Goal: Browse casually

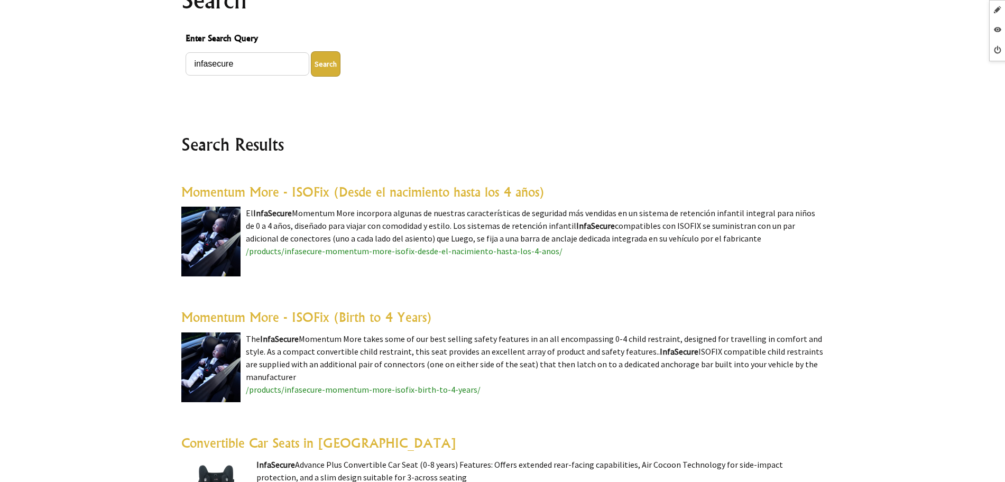
scroll to position [132, 0]
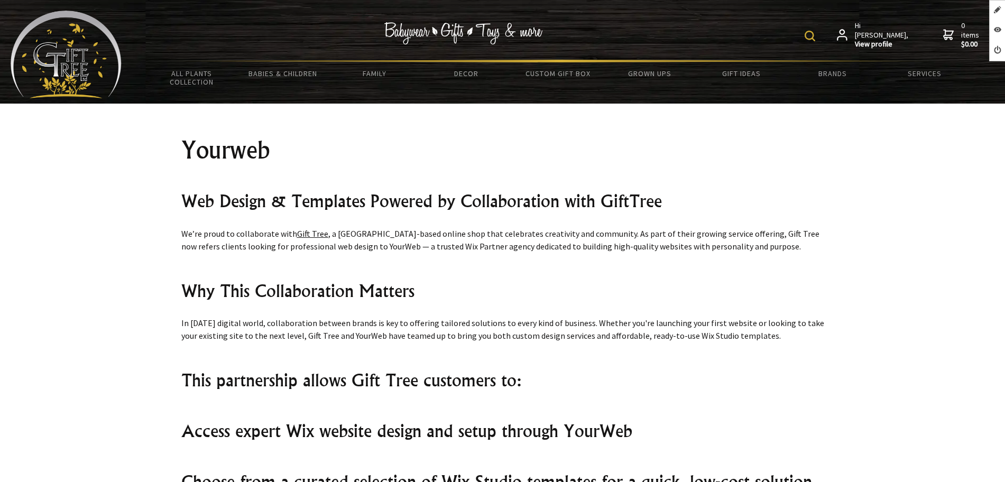
scroll to position [992, 0]
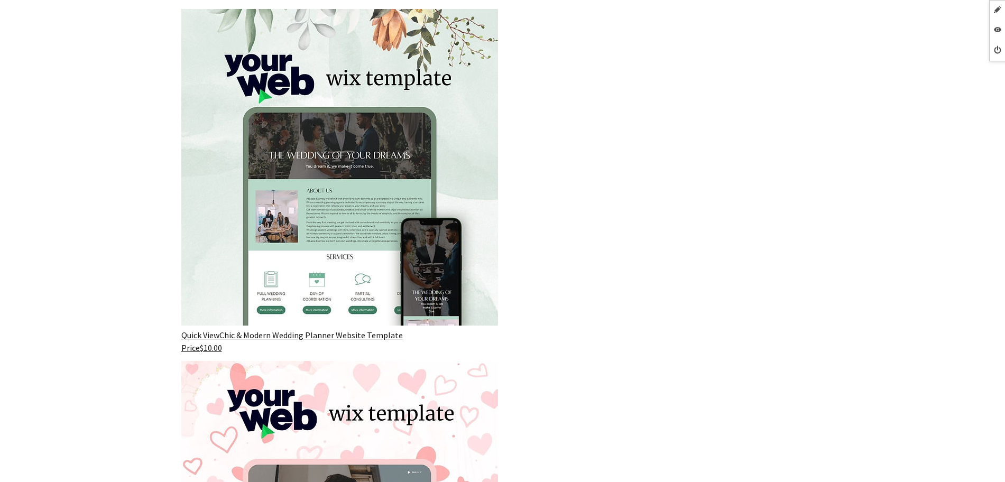
click at [302, 337] on link "Chic & Modern Wedding Planner Website Template Price$10.00" at bounding box center [292, 341] width 222 height 23
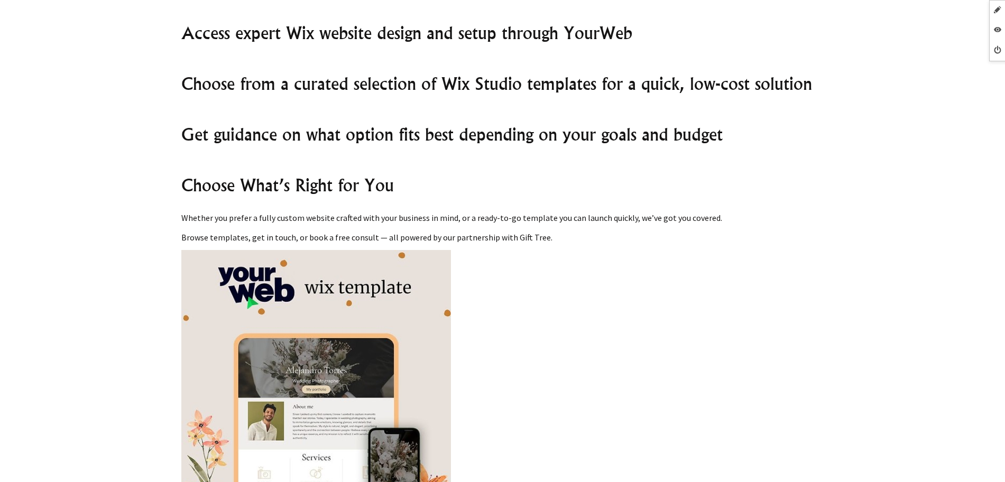
scroll to position [353, 0]
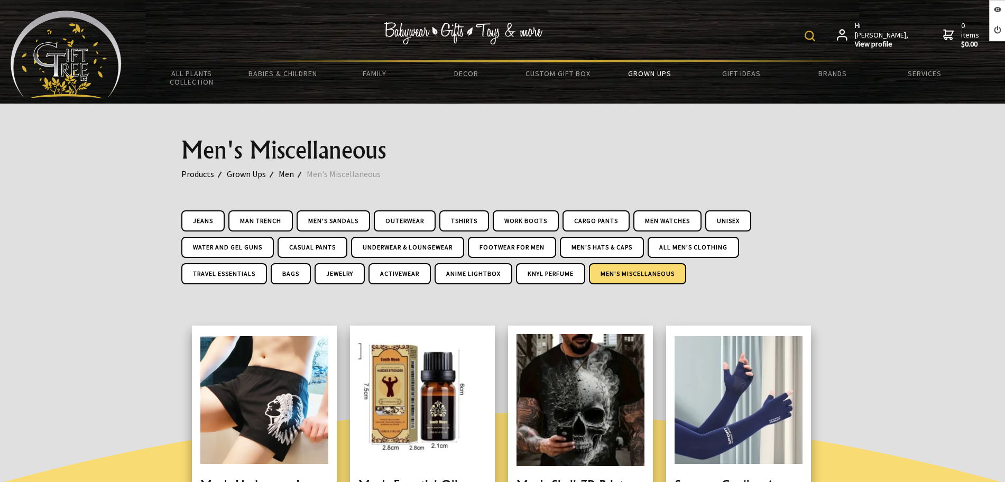
scroll to position [859, 0]
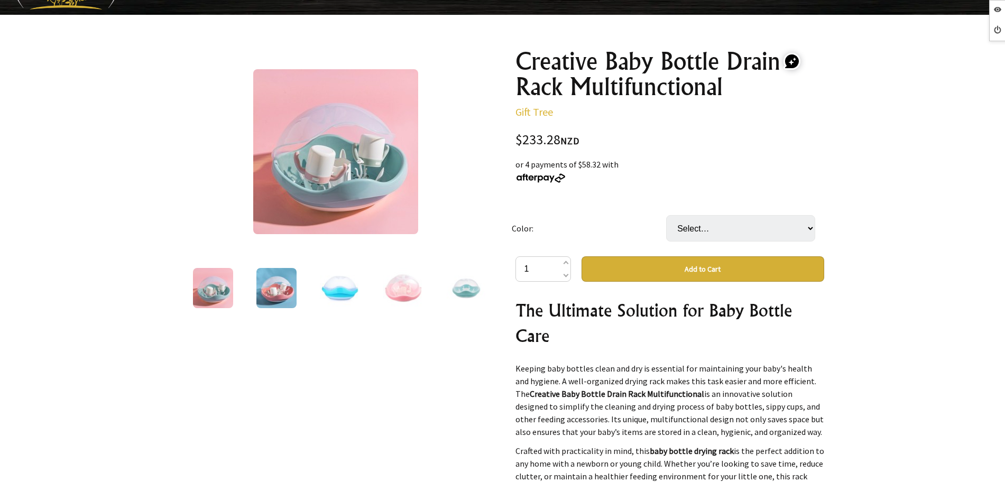
scroll to position [66, 0]
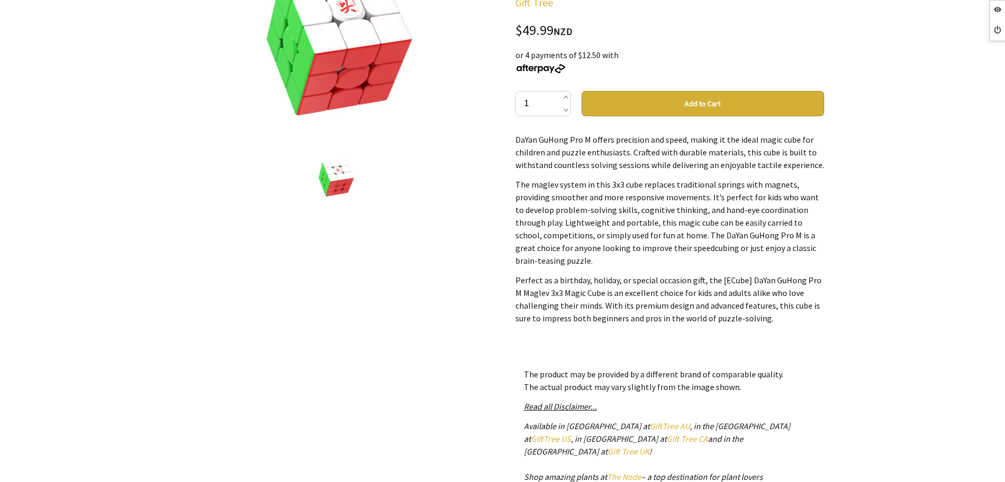
scroll to position [345, 0]
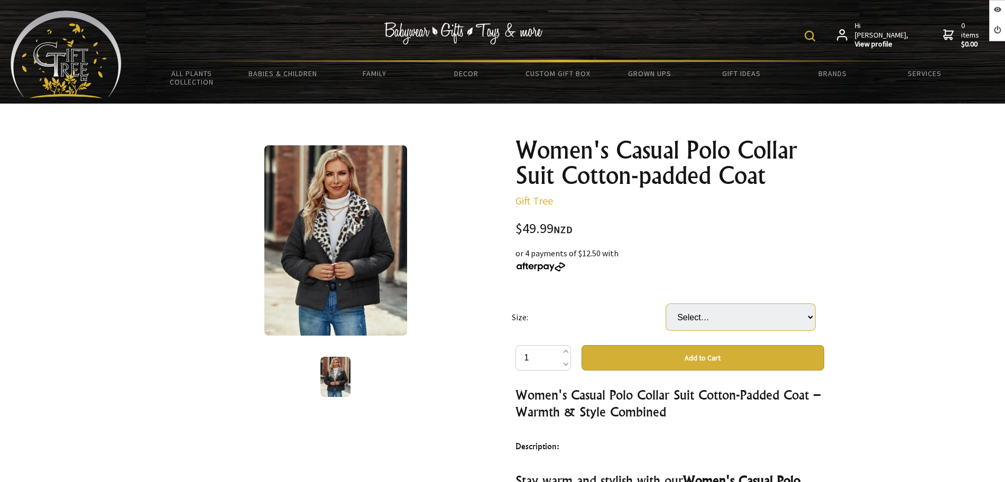
click at [767, 314] on select "Select… Please add your size in the comments" at bounding box center [740, 317] width 149 height 26
